Goal: Check status: Check status

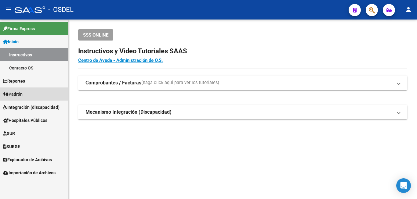
click at [33, 92] on link "Padrón" at bounding box center [34, 94] width 68 height 13
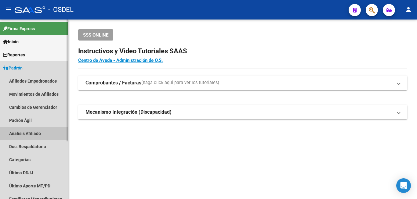
click at [34, 132] on link "Análisis Afiliado" at bounding box center [34, 133] width 68 height 13
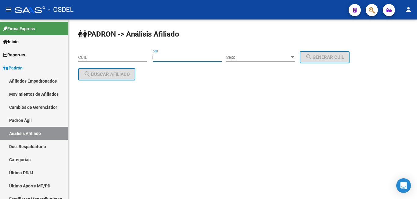
click at [185, 58] on input "DNI" at bounding box center [187, 57] width 69 height 5
click at [169, 57] on input "18376" at bounding box center [187, 57] width 69 height 5
type input "18373607"
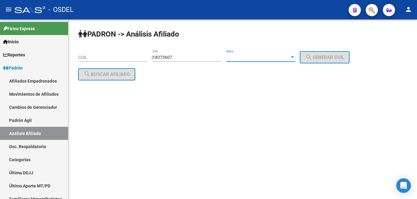
click at [250, 56] on span "Sexo" at bounding box center [258, 57] width 64 height 5
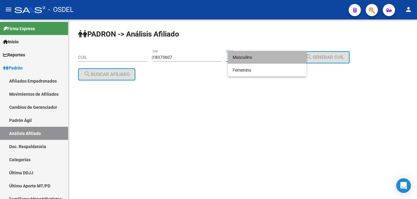
click at [249, 56] on span "Masculino" at bounding box center [267, 57] width 69 height 13
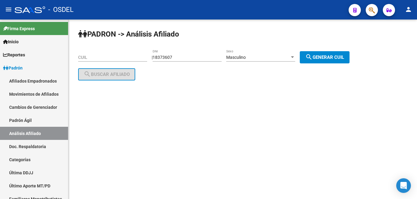
click at [350, 51] on div "PADRON -> Análisis Afiliado CUIL | 18373607 DNI Masculino Sexo search Generar C…" at bounding box center [242, 60] width 349 height 81
click at [346, 52] on button "search Generar CUIL" at bounding box center [325, 57] width 50 height 12
type input "20-18373607-9"
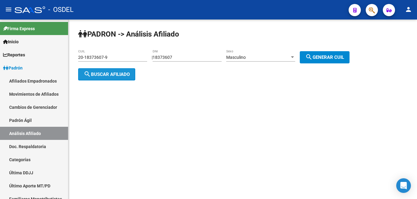
click at [99, 74] on span "search Buscar afiliado" at bounding box center [107, 74] width 46 height 5
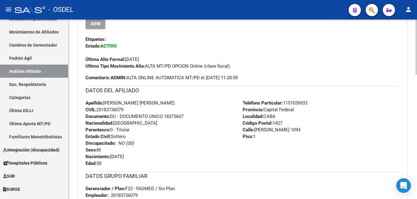
scroll to position [93, 0]
